Goal: Check status: Check status

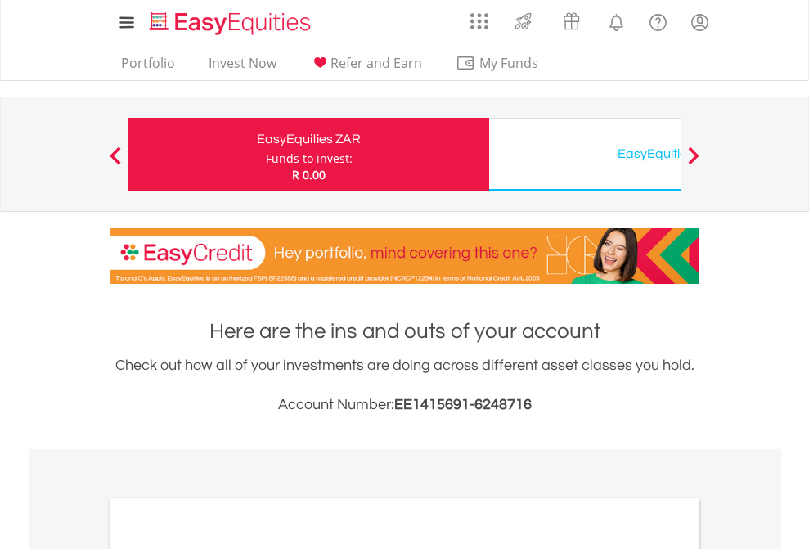
click at [266, 155] on div "Funds to invest:" at bounding box center [309, 159] width 87 height 16
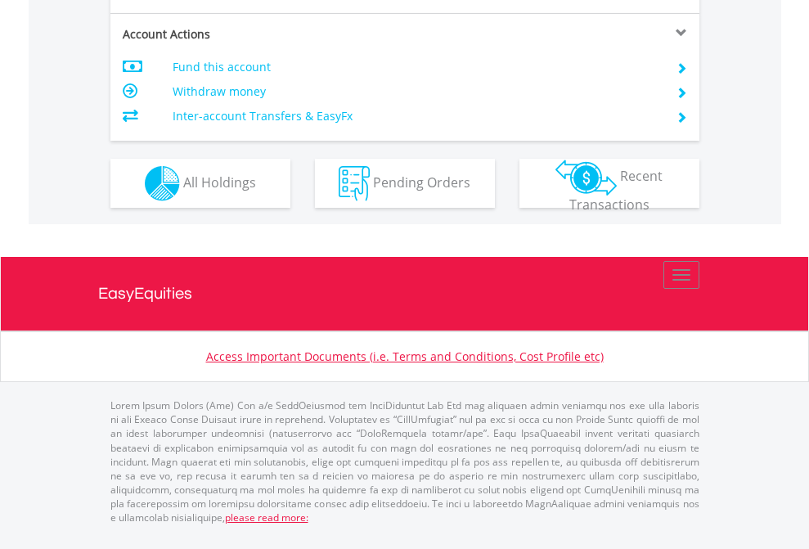
scroll to position [1461, 0]
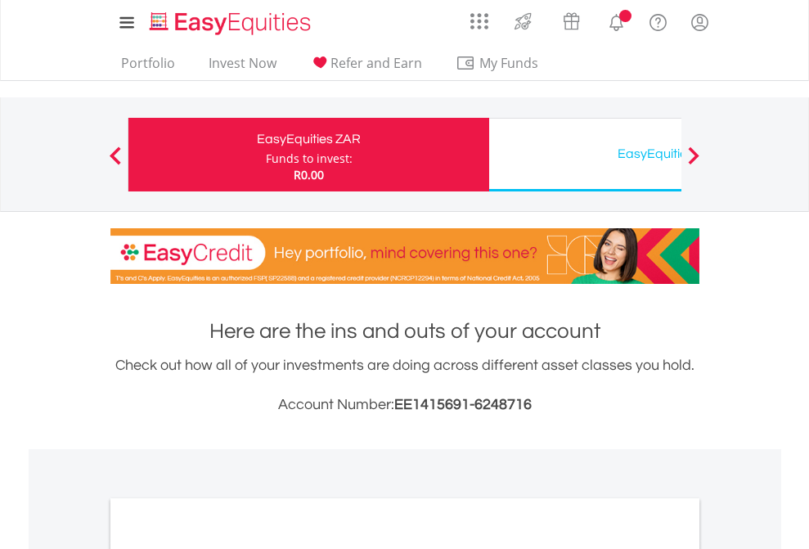
scroll to position [984, 0]
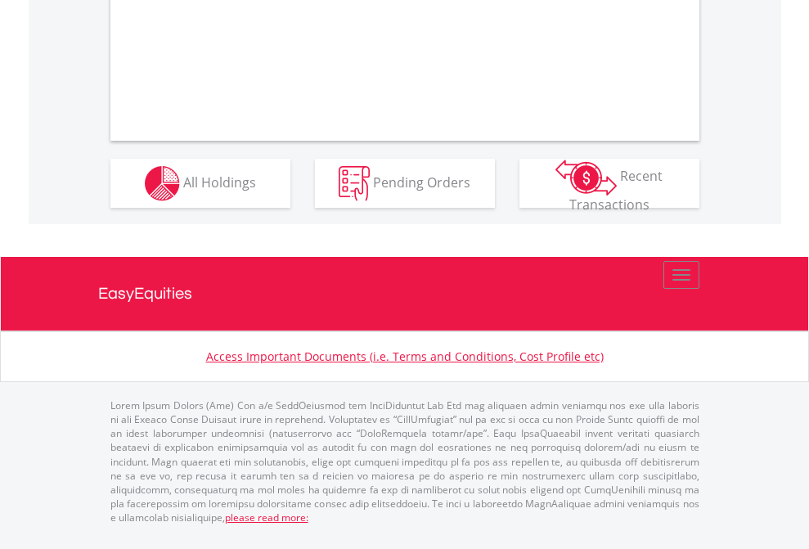
click at [183, 191] on span "All Holdings" at bounding box center [219, 182] width 73 height 18
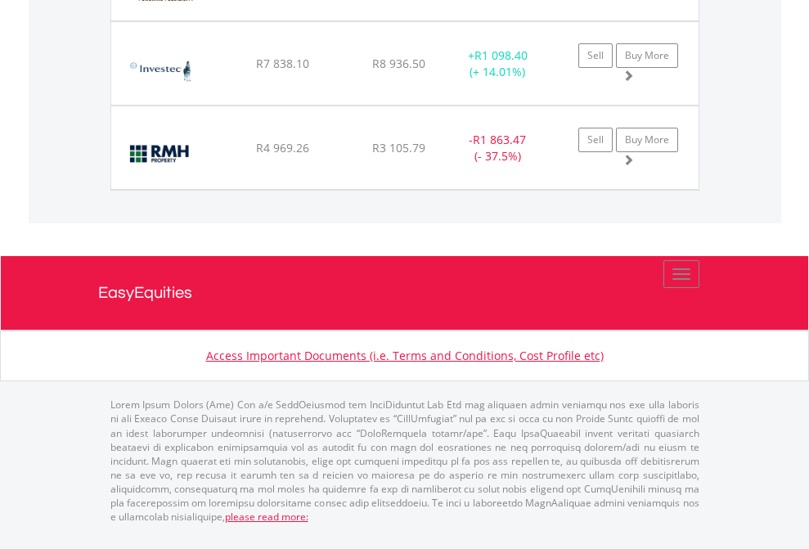
scroll to position [157, 257]
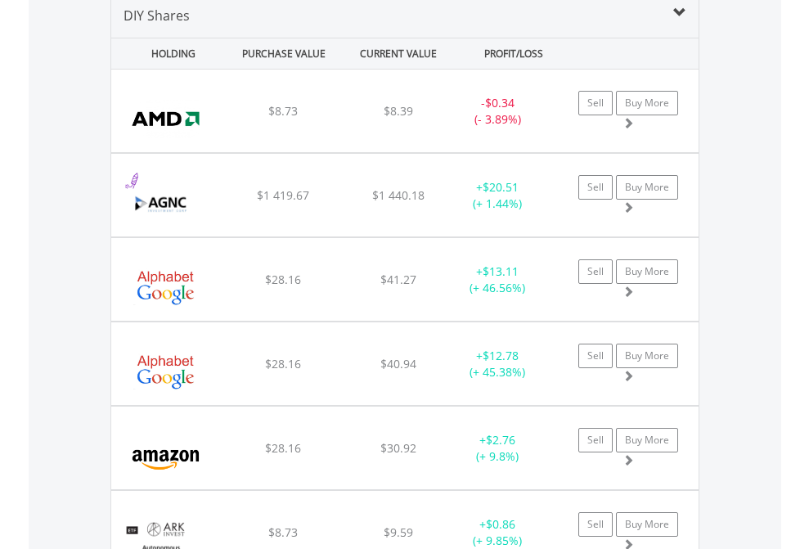
scroll to position [1582, 0]
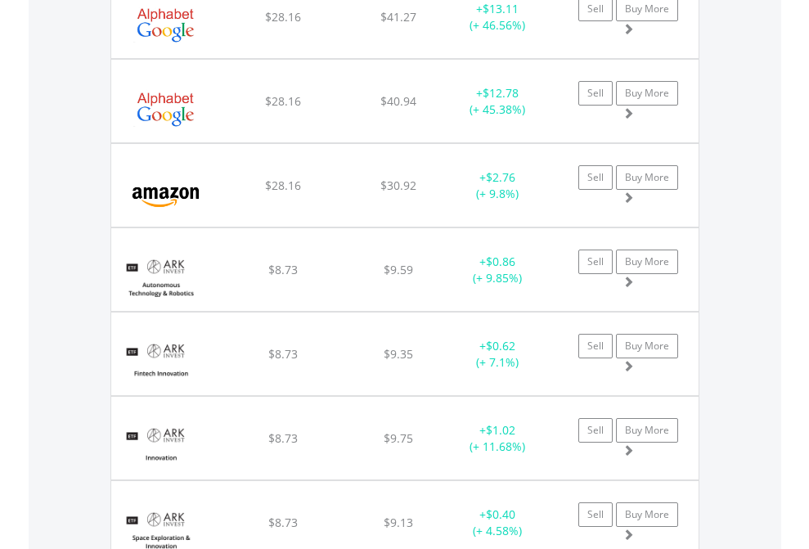
scroll to position [118, 0]
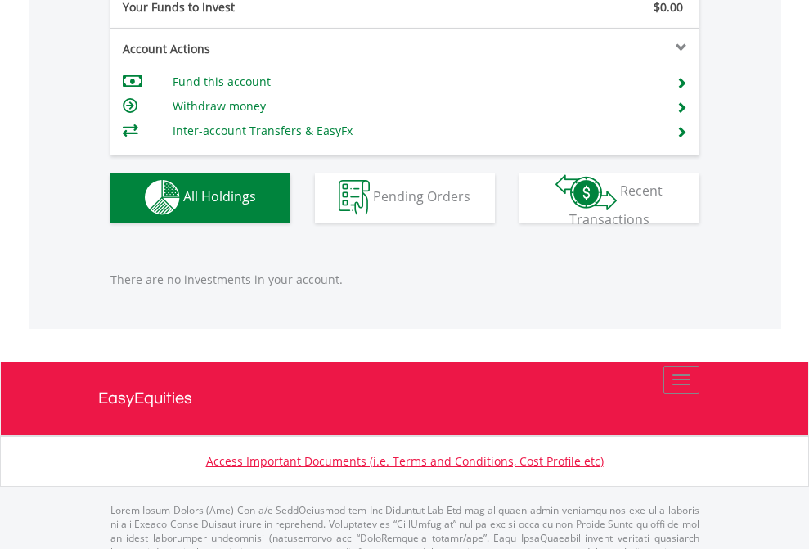
scroll to position [1620, 0]
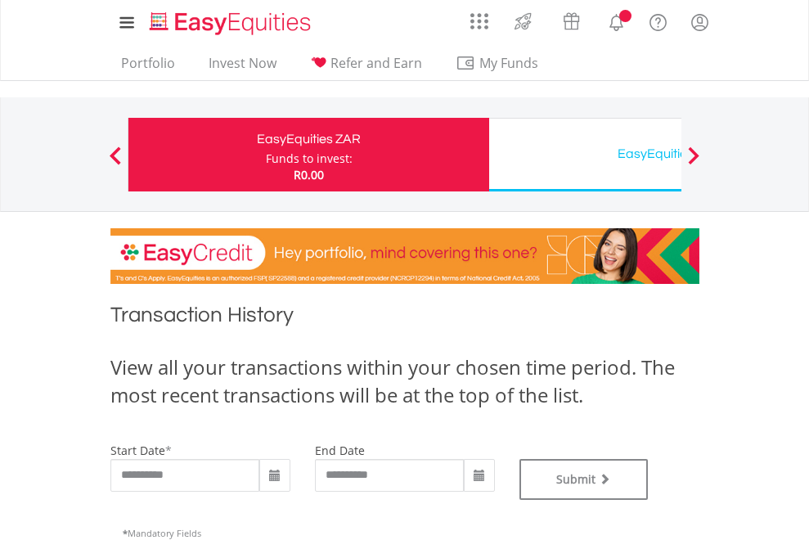
type input "**********"
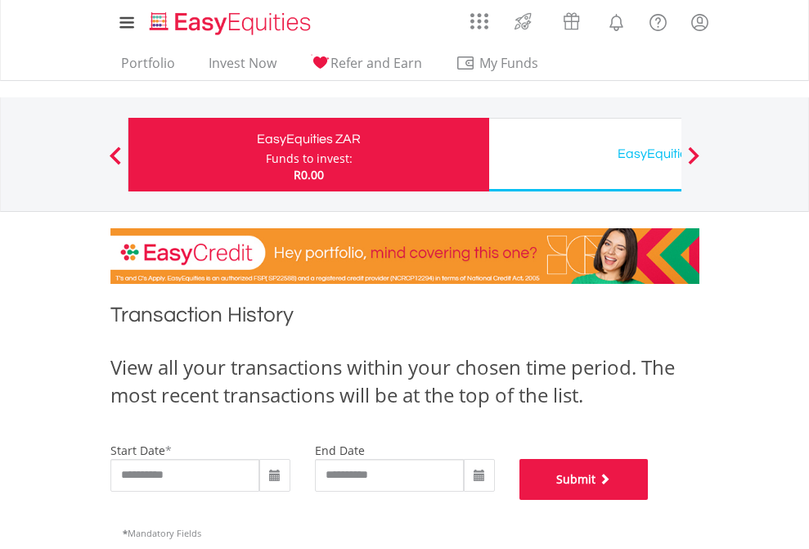
click at [649, 500] on button "Submit" at bounding box center [584, 479] width 129 height 41
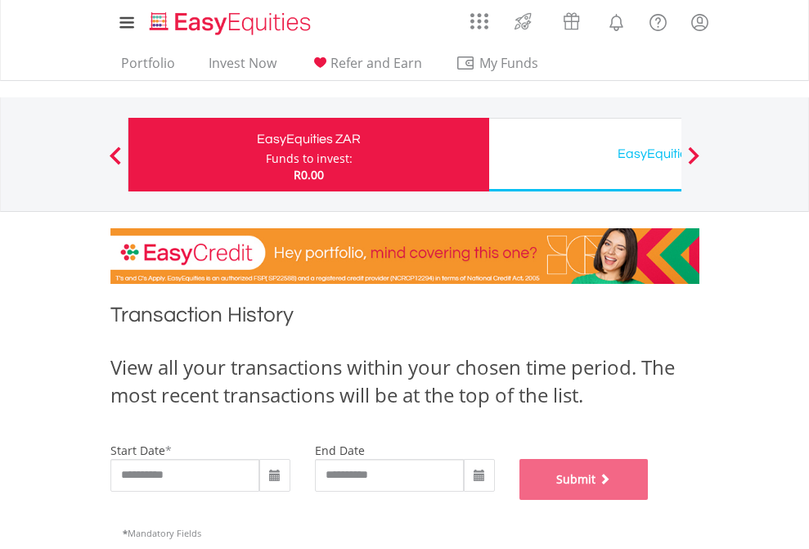
scroll to position [664, 0]
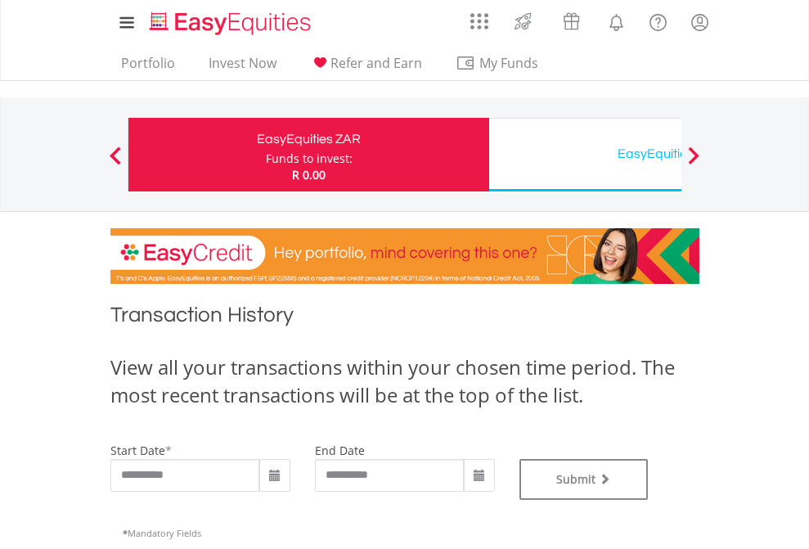
click at [585, 155] on div "EasyEquities USD" at bounding box center [669, 153] width 341 height 23
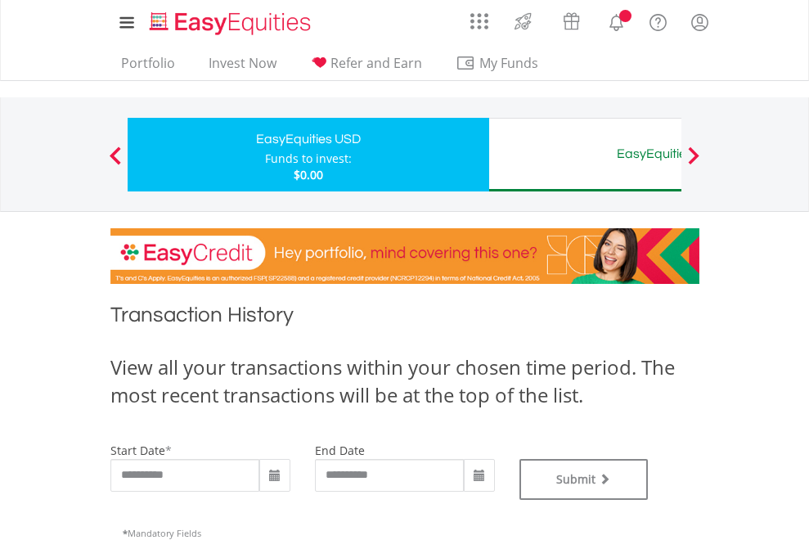
type input "**********"
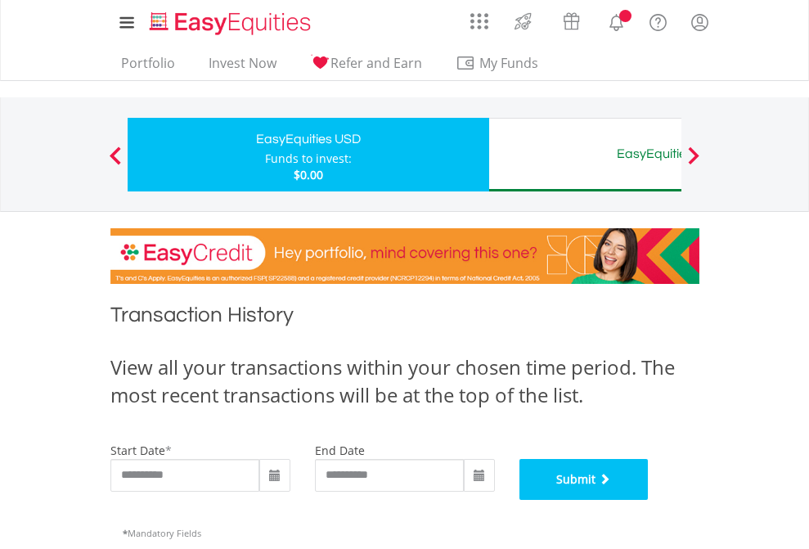
click at [649, 500] on button "Submit" at bounding box center [584, 479] width 129 height 41
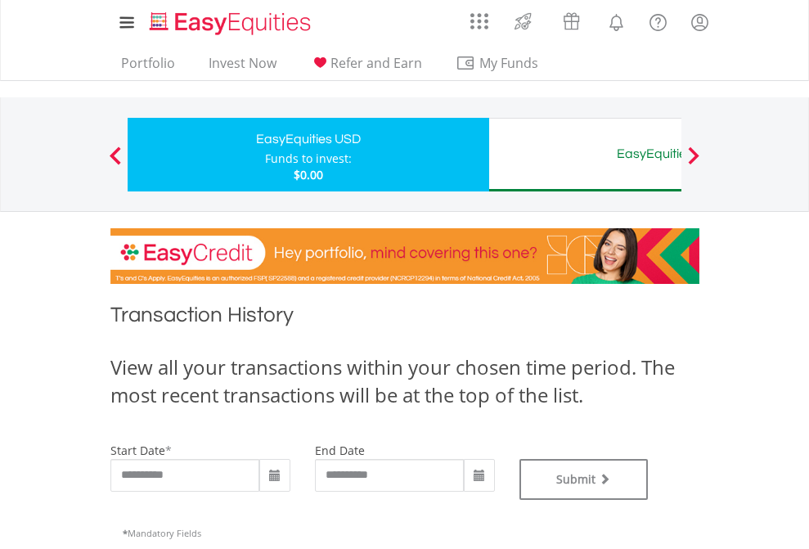
click at [585, 155] on div "EasyEquities AUD" at bounding box center [669, 153] width 341 height 23
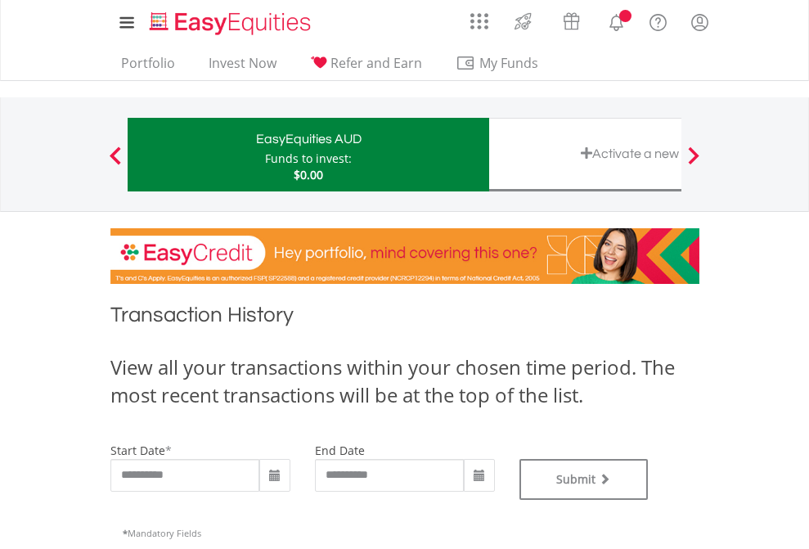
type input "**********"
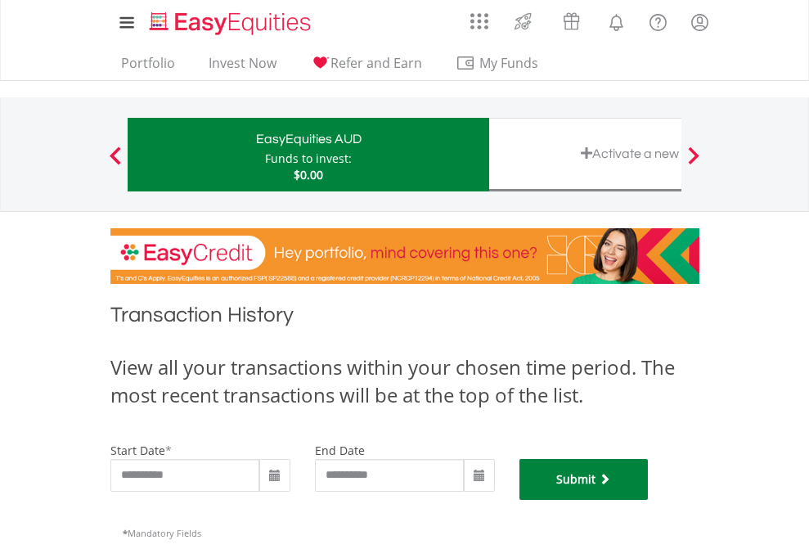
click at [649, 500] on button "Submit" at bounding box center [584, 479] width 129 height 41
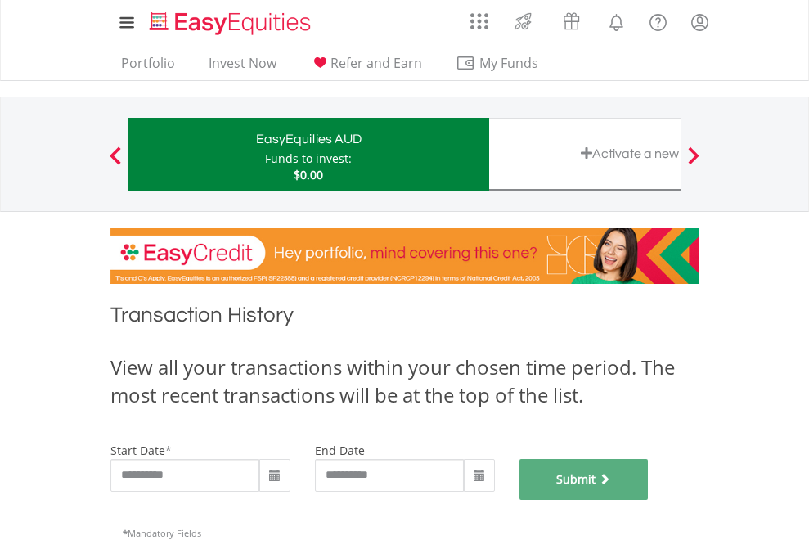
scroll to position [664, 0]
